Goal: Book appointment/travel/reservation

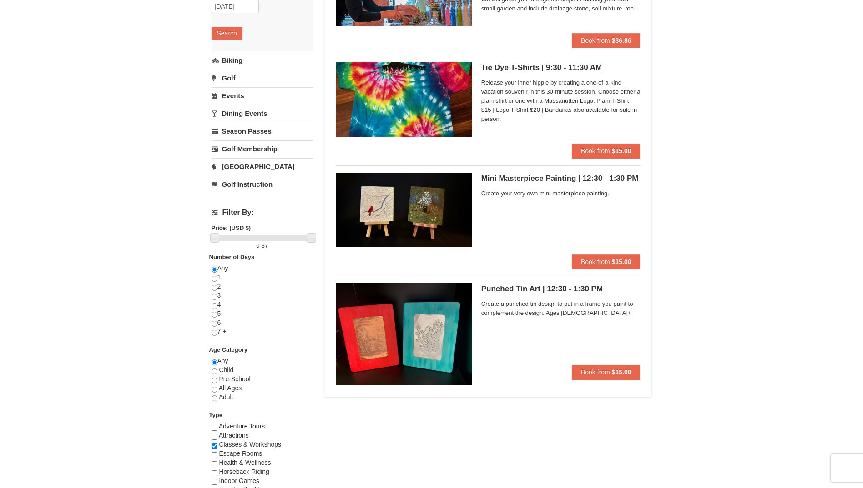
scroll to position [182, 0]
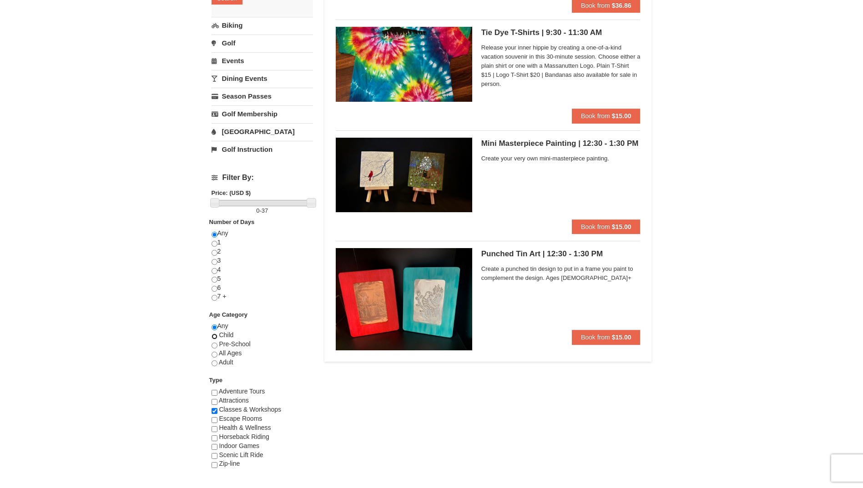
click at [216, 337] on input "radio" at bounding box center [214, 337] width 6 height 6
radio input "true"
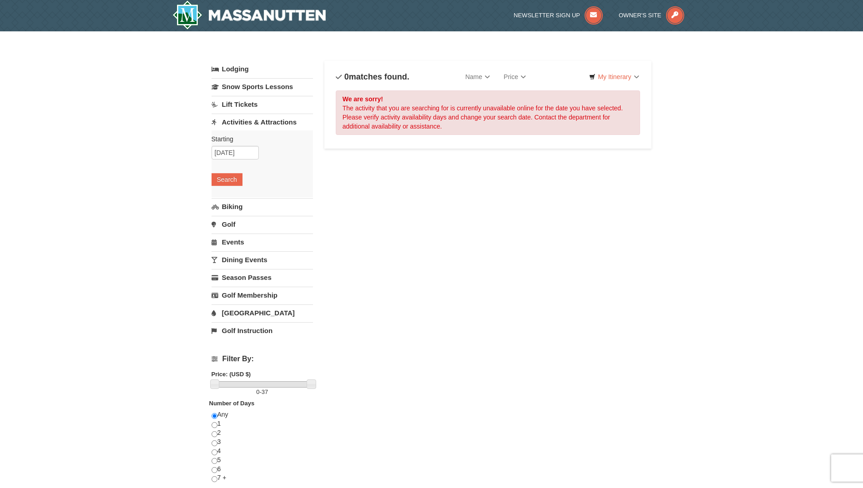
scroll to position [0, 0]
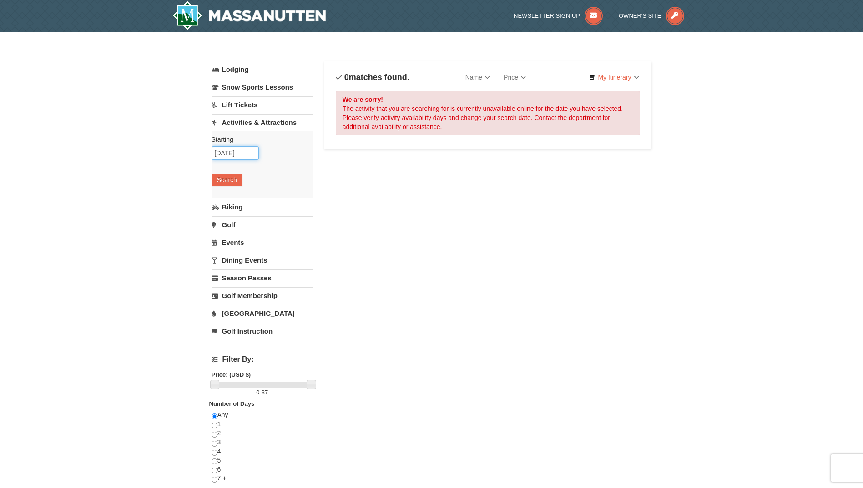
click at [245, 154] on input "[DATE]" at bounding box center [234, 153] width 47 height 14
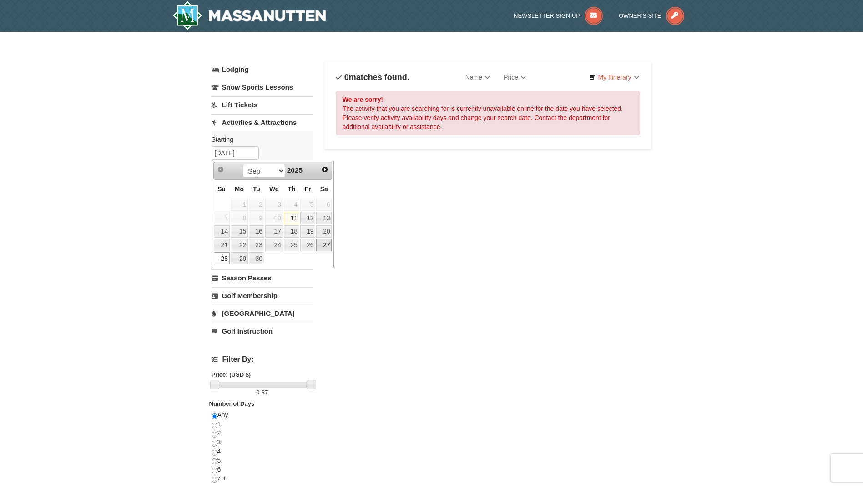
click at [326, 243] on link "27" at bounding box center [323, 245] width 15 height 13
type input "[DATE]"
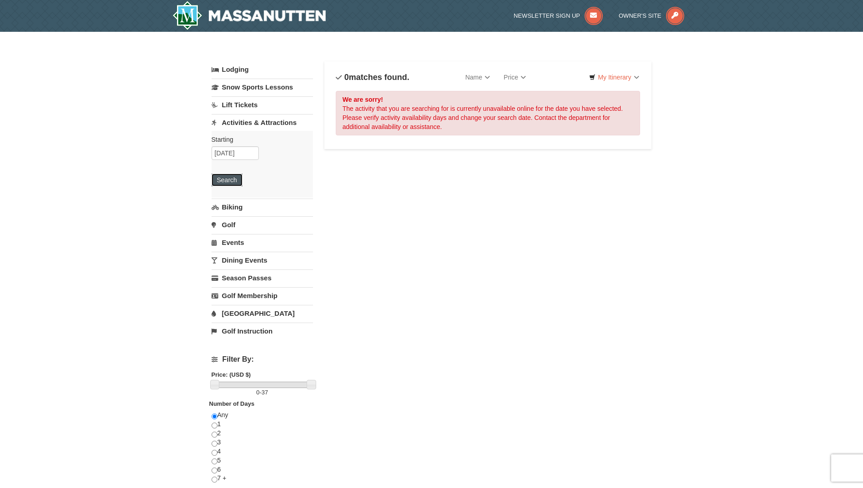
click at [235, 180] on button "Search" at bounding box center [226, 180] width 31 height 13
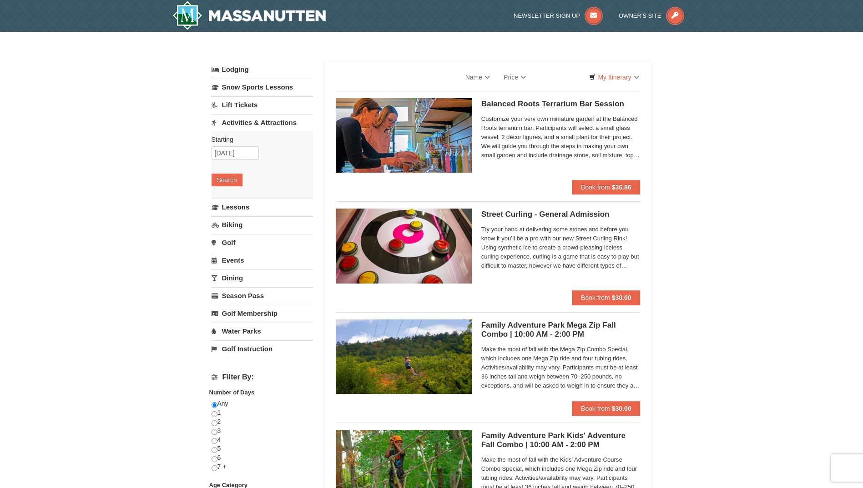
select select "9"
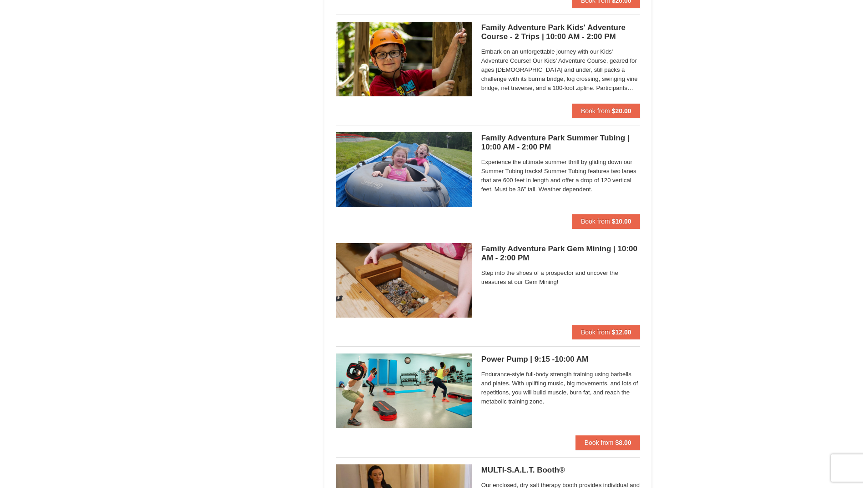
scroll to position [2501, 0]
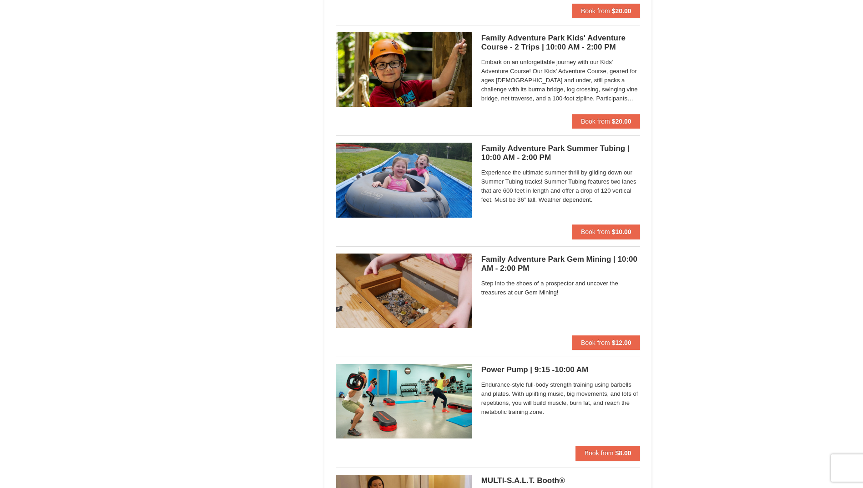
click at [506, 254] on div "Family Adventure Park Gem Mining | 10:00 AM - 2:00 PM Massanutten Family Advent…" at bounding box center [560, 295] width 159 height 82
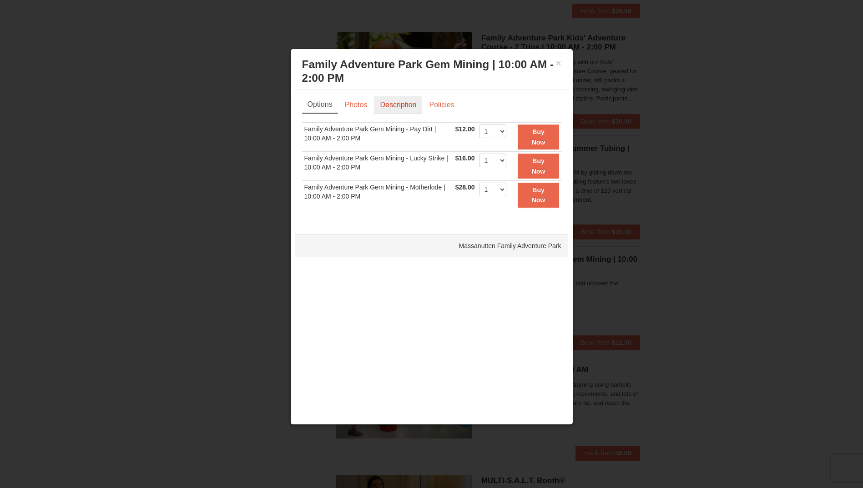
click at [391, 105] on link "Description" at bounding box center [398, 104] width 48 height 17
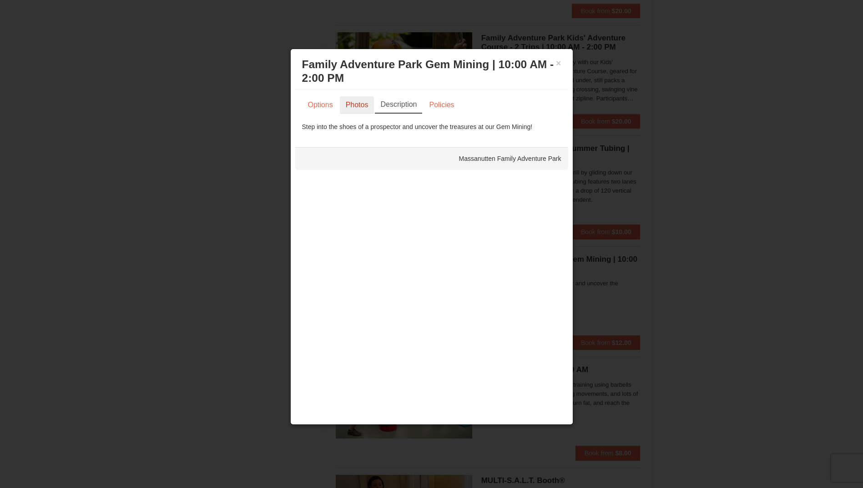
click at [359, 105] on link "Photos" at bounding box center [357, 104] width 35 height 17
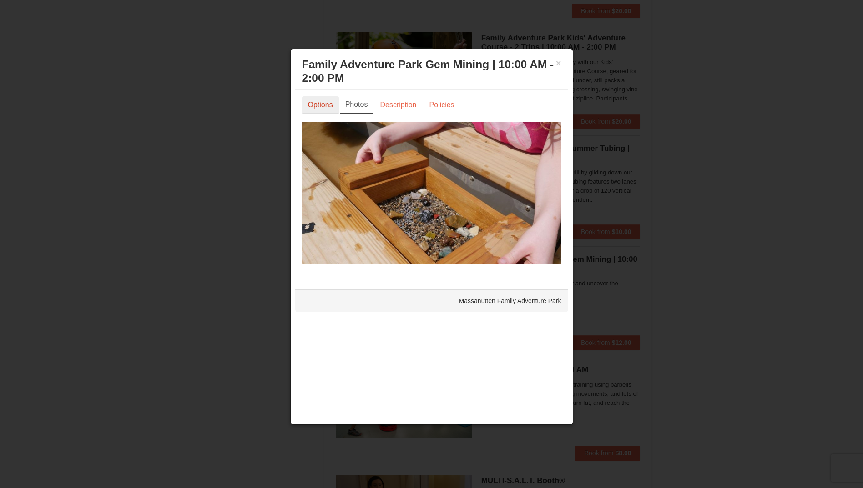
click at [310, 104] on link "Options" at bounding box center [320, 104] width 37 height 17
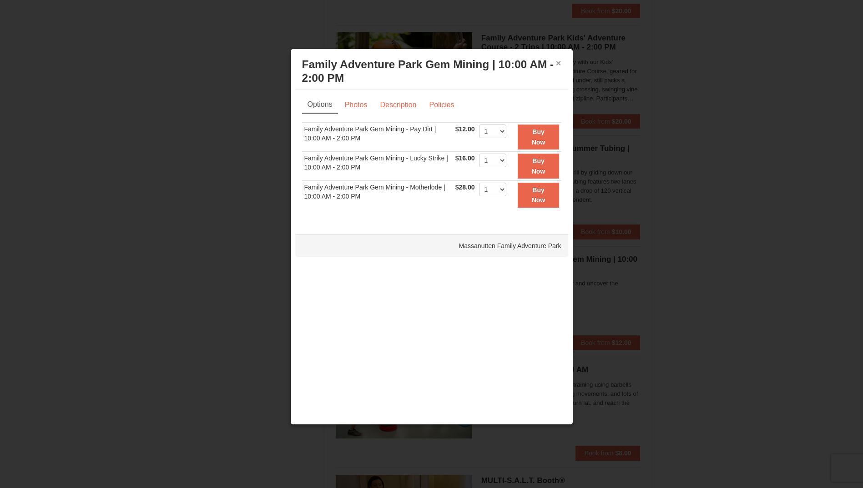
click at [557, 65] on button "×" at bounding box center [558, 63] width 5 height 9
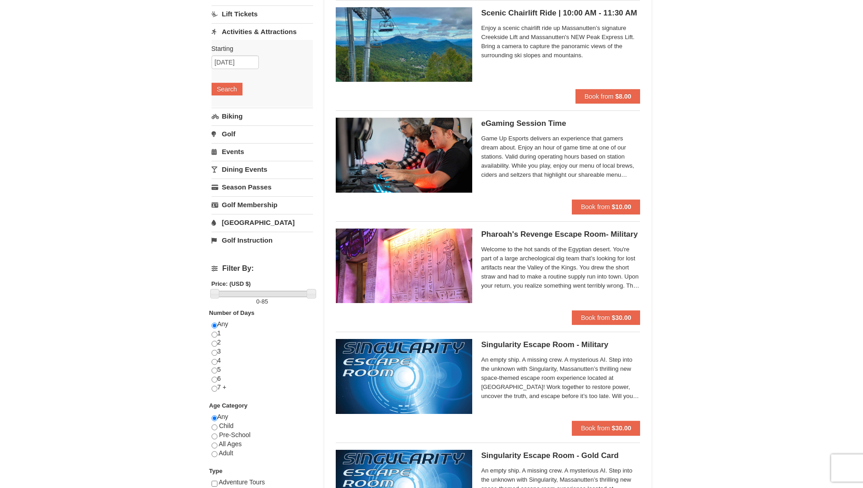
scroll to position [0, 0]
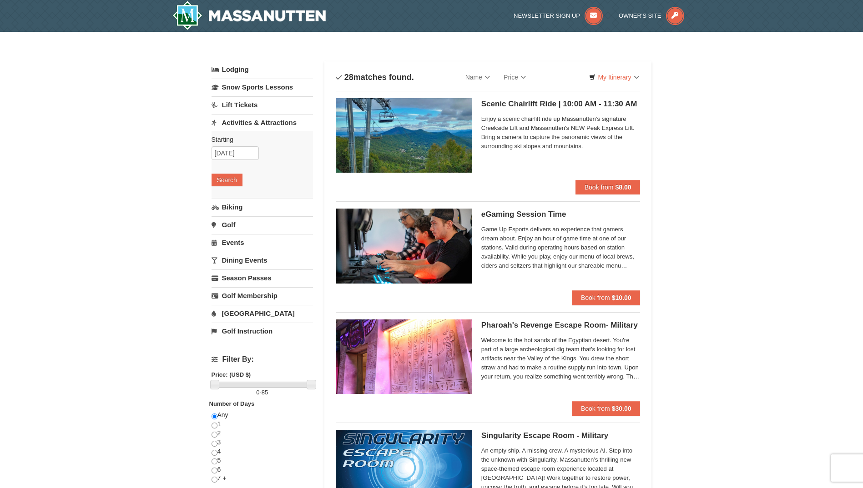
click at [249, 315] on link "[GEOGRAPHIC_DATA]" at bounding box center [261, 313] width 101 height 17
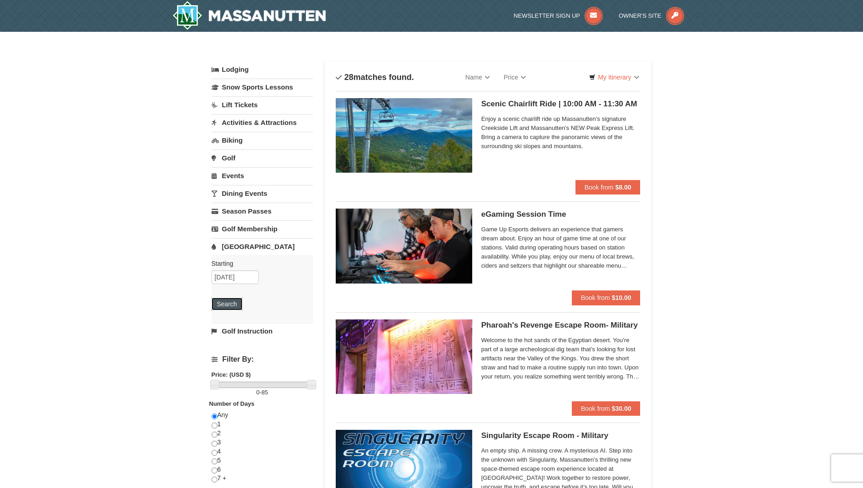
click at [230, 304] on button "Search" at bounding box center [226, 304] width 31 height 13
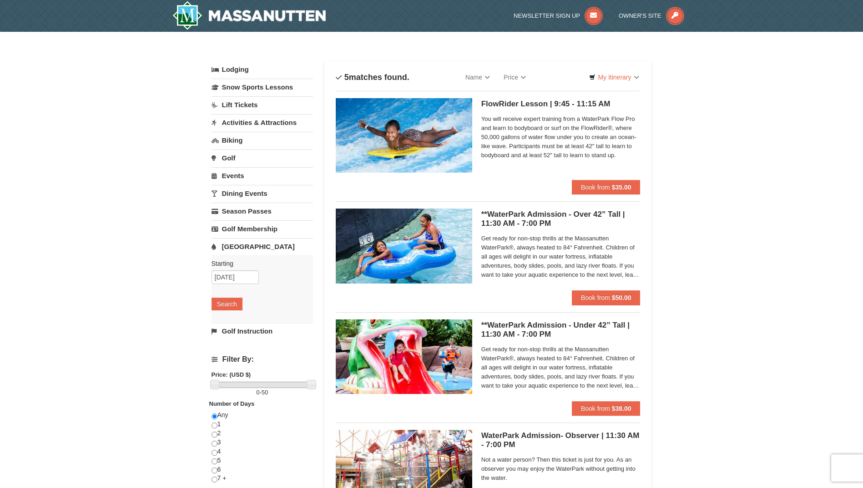
click at [249, 195] on link "Dining Events" at bounding box center [261, 193] width 101 height 17
click at [234, 252] on button "Search" at bounding box center [226, 251] width 31 height 13
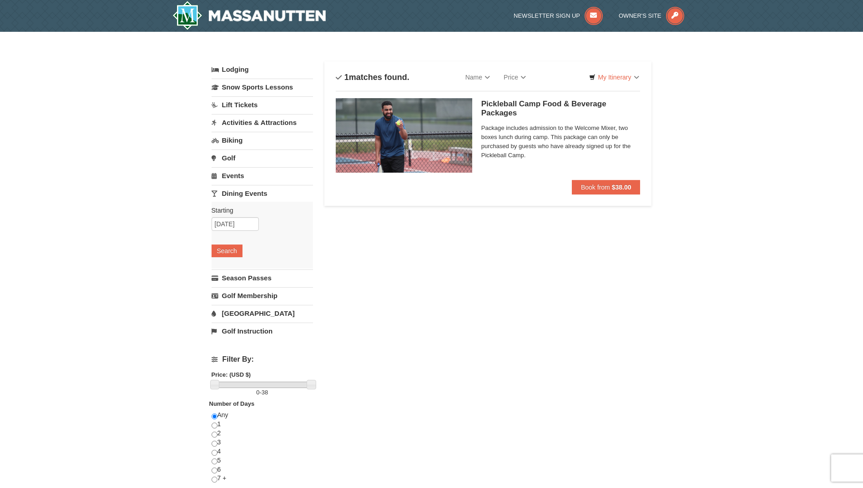
click at [233, 124] on link "Activities & Attractions" at bounding box center [261, 122] width 101 height 17
click at [235, 180] on button "Search" at bounding box center [226, 180] width 31 height 13
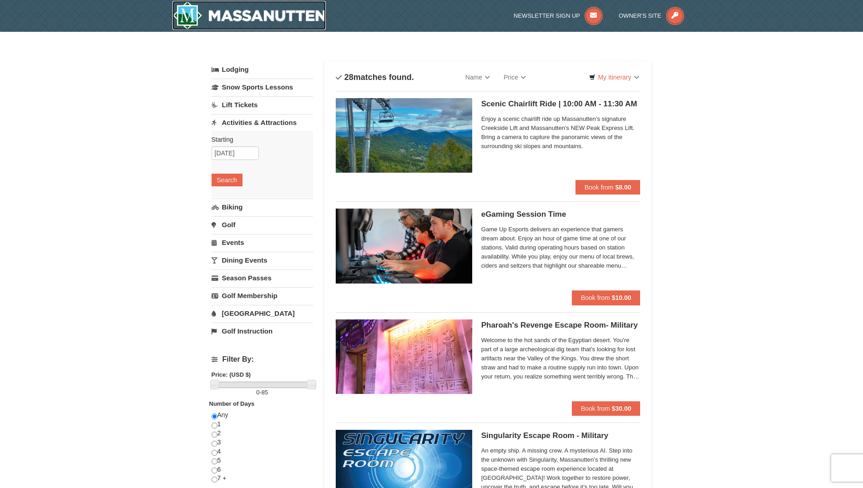
click at [184, 11] on img at bounding box center [249, 15] width 154 height 29
